Goal: Transaction & Acquisition: Purchase product/service

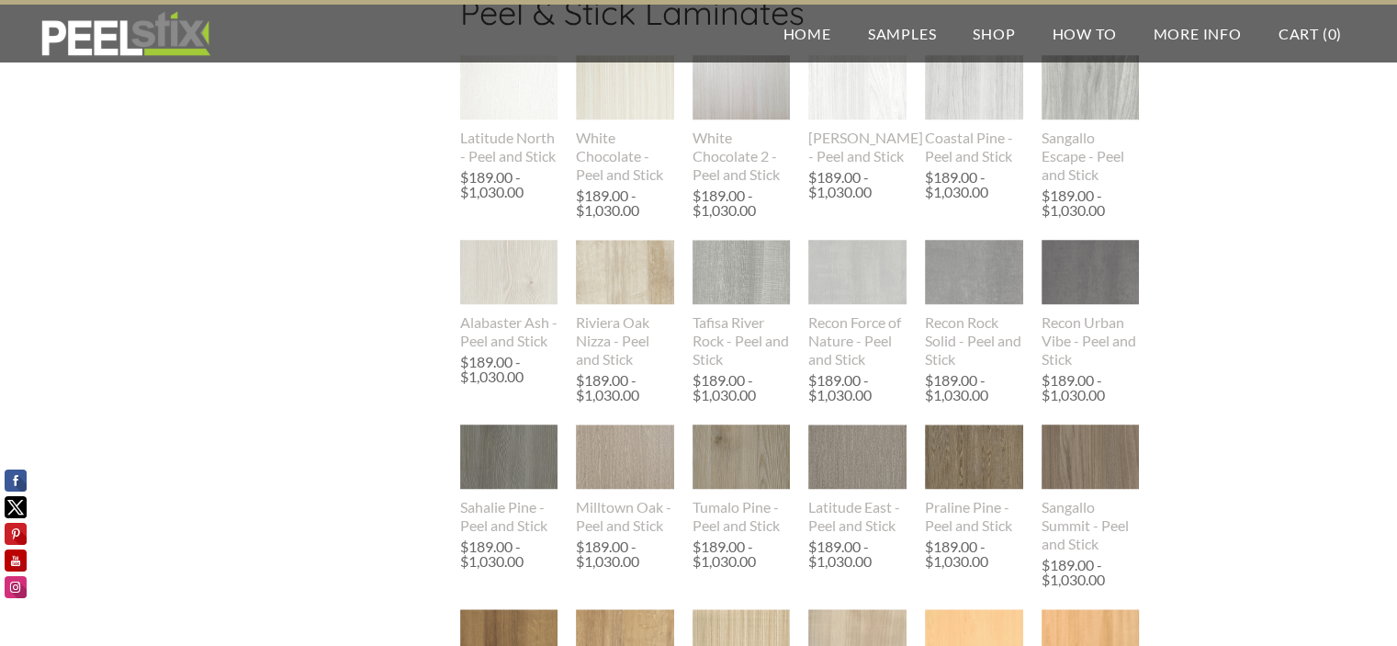
scroll to position [1653, 0]
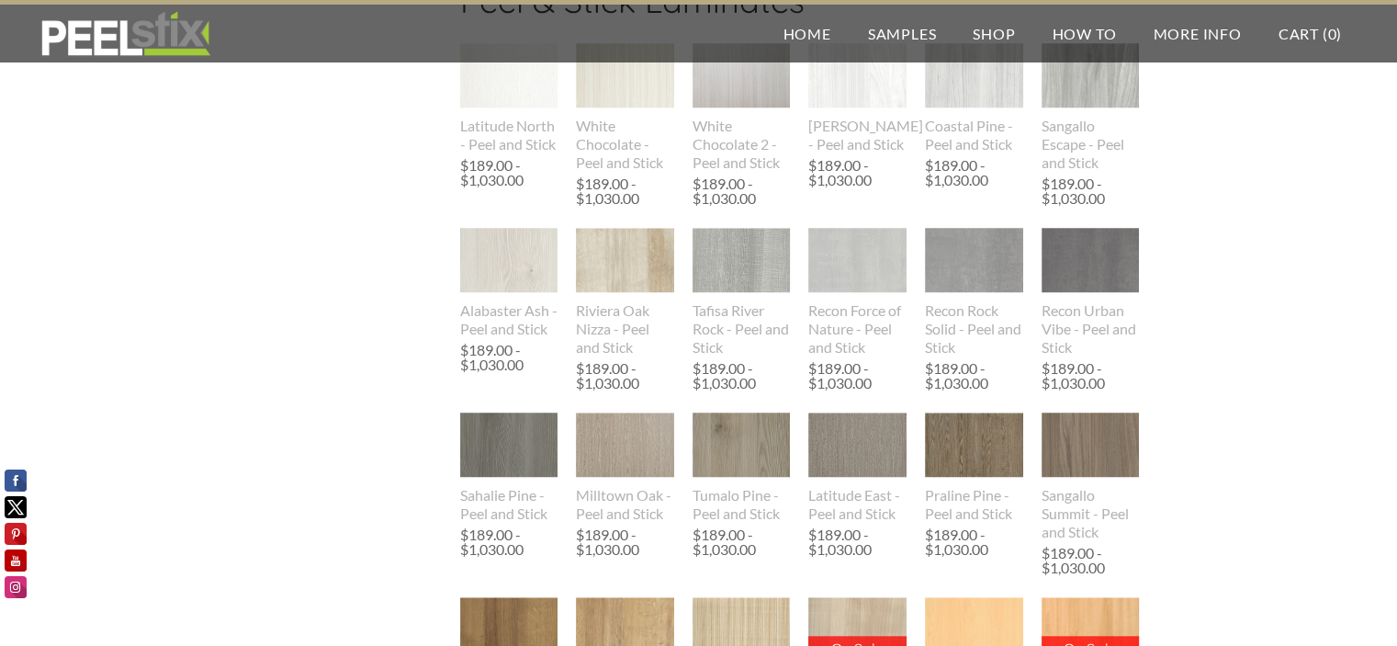
drag, startPoint x: 69, startPoint y: 393, endPoint x: 106, endPoint y: 400, distance: 37.3
click at [105, 400] on div "Peel & Stick Laminates Samples All Colors Woodgrains & Stones Solids Designer S…" at bounding box center [698, 399] width 1397 height 3994
click at [194, 440] on div "Peel & Stick Laminates Samples All Colors Woodgrains & Stones Solids Designer S…" at bounding box center [698, 399] width 1397 height 3994
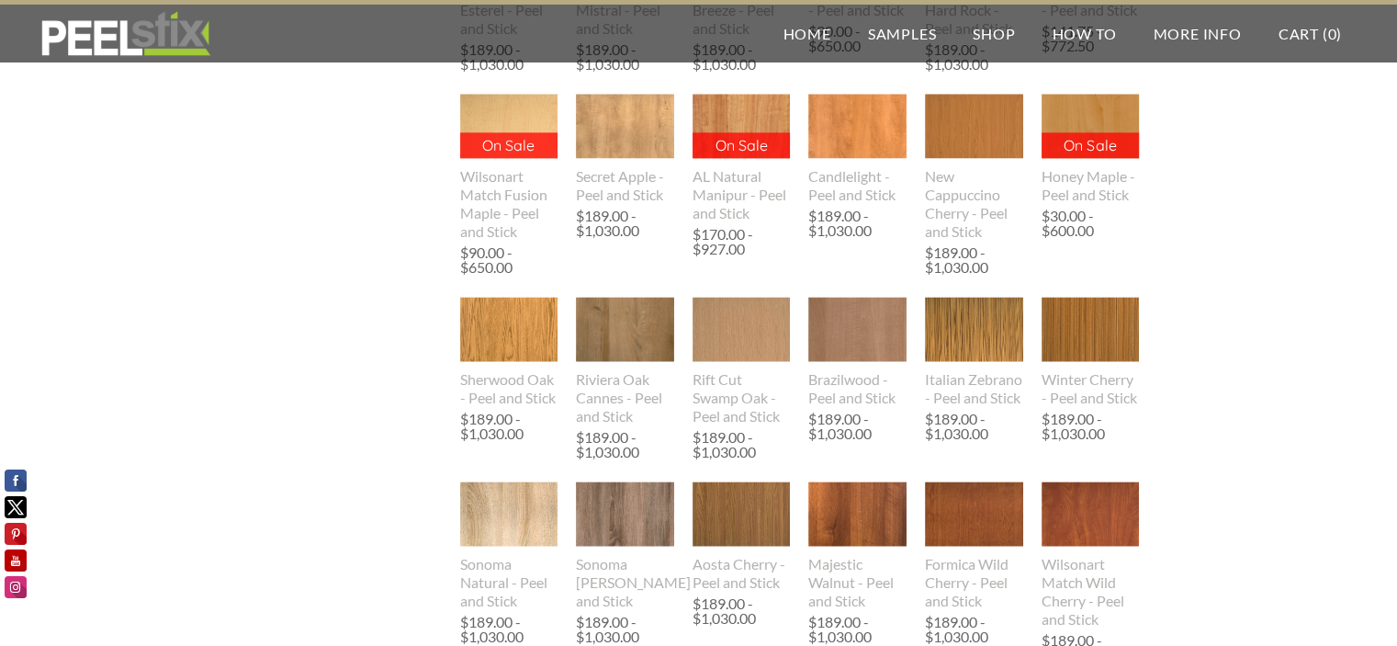
scroll to position [2388, 0]
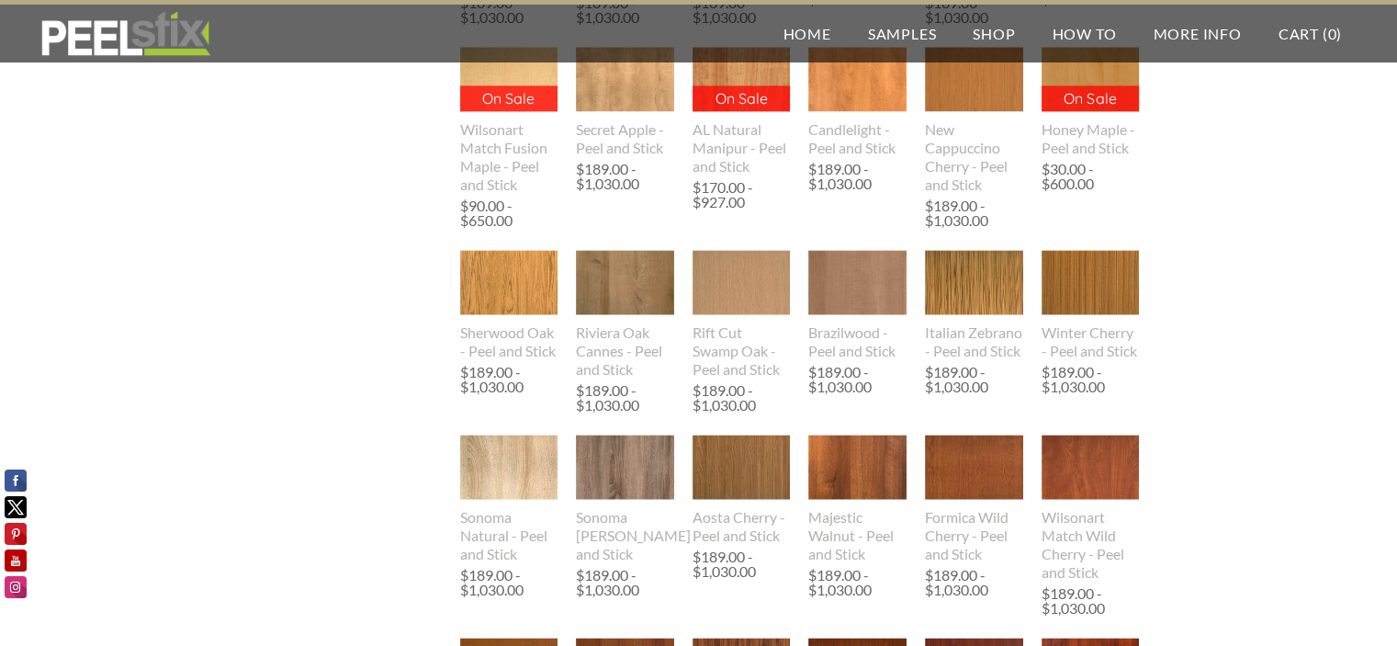
click at [498, 300] on img at bounding box center [509, 282] width 98 height 65
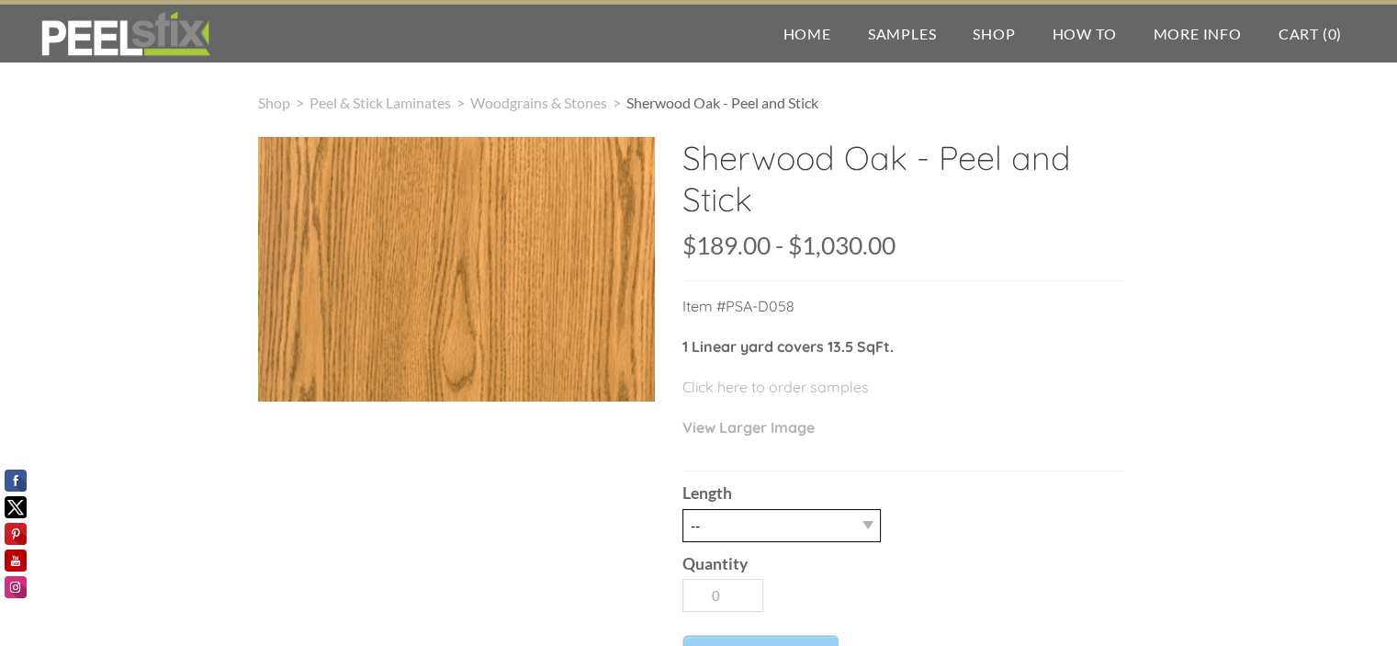
click at [727, 521] on select "-- 3LY 10LY 15LY 30LY" at bounding box center [782, 525] width 198 height 33
select select "30LY"
click at [683, 509] on select "-- 3LY 10LY 15LY 30LY" at bounding box center [782, 525] width 198 height 33
type input "1"
click at [186, 320] on div "Shop > Peel & Stick Laminates > Woodgrains & Stones > Sherwood Oak - Peel and S…" at bounding box center [698, 602] width 1397 height 1094
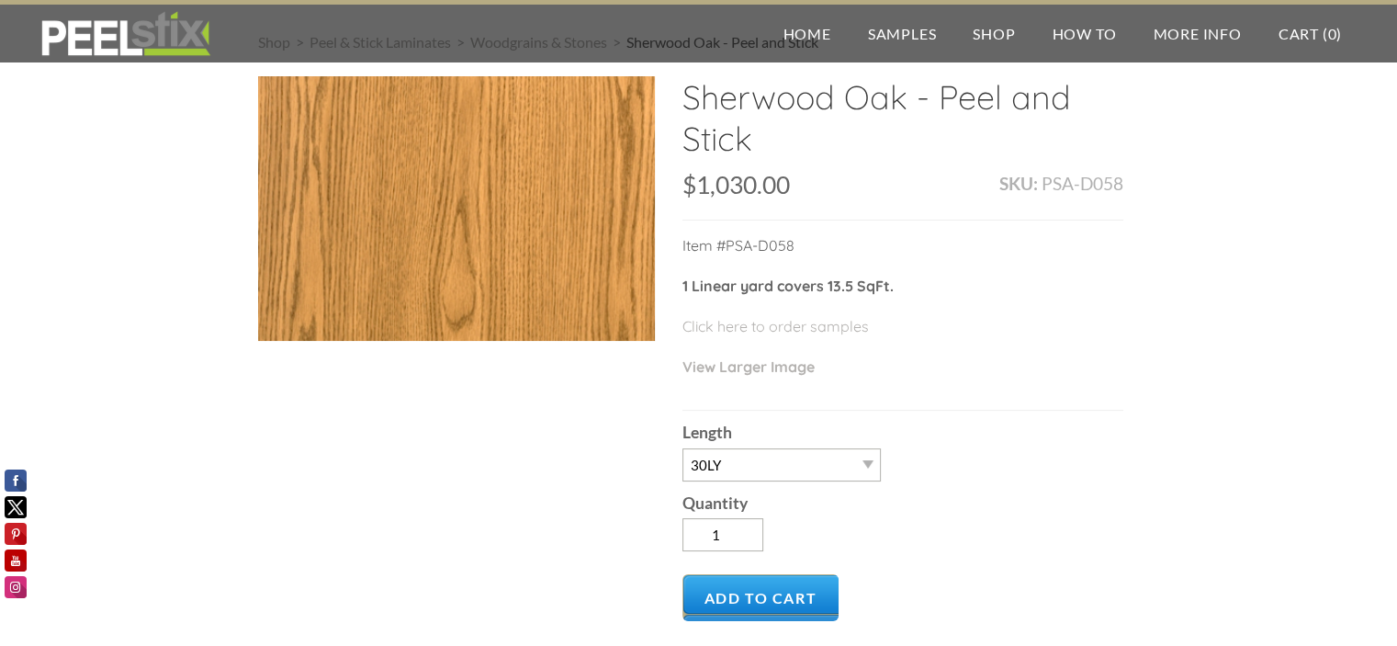
scroll to position [92, 0]
